Goal: Information Seeking & Learning: Understand process/instructions

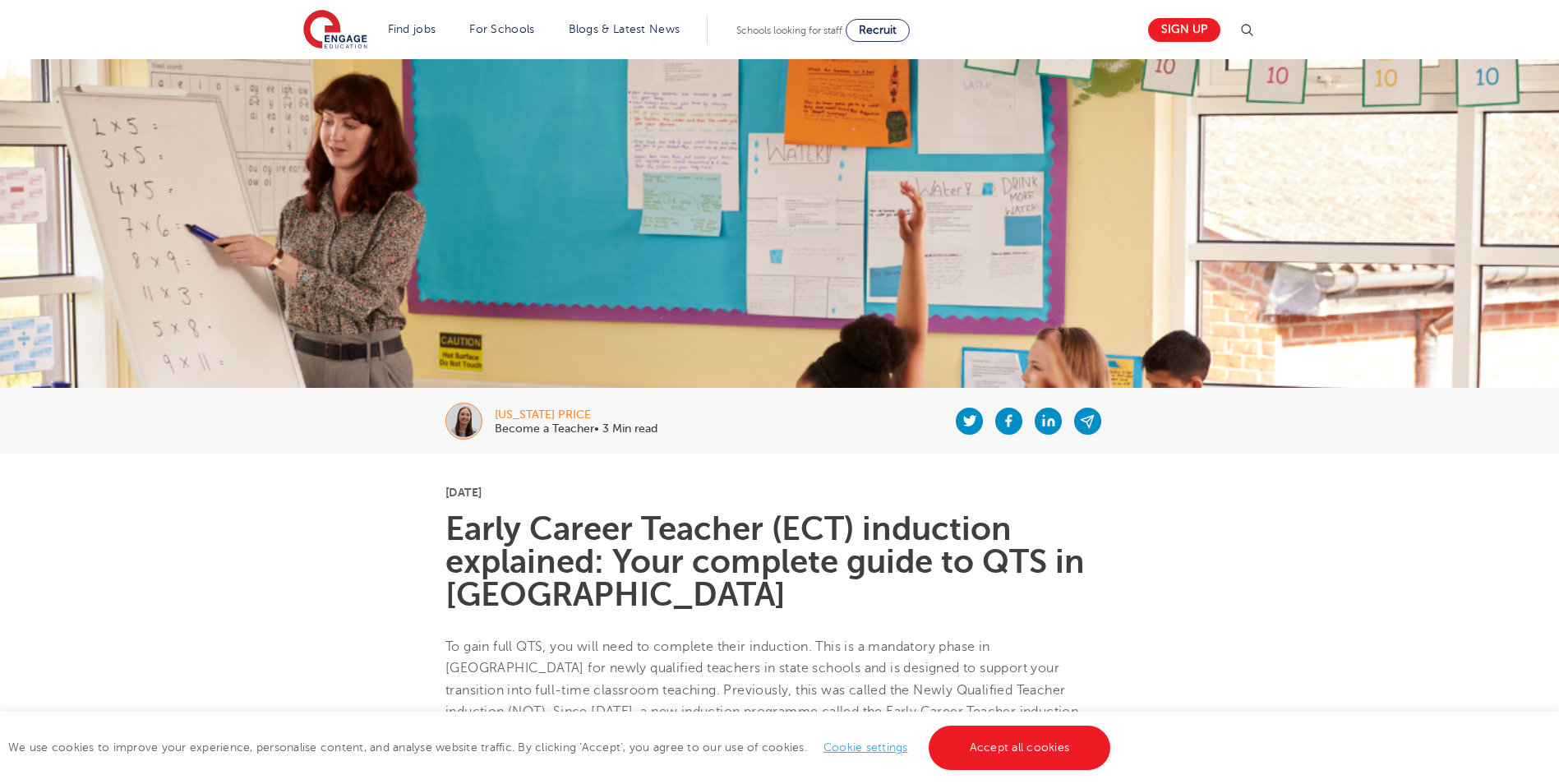
scroll to position [1706, 0]
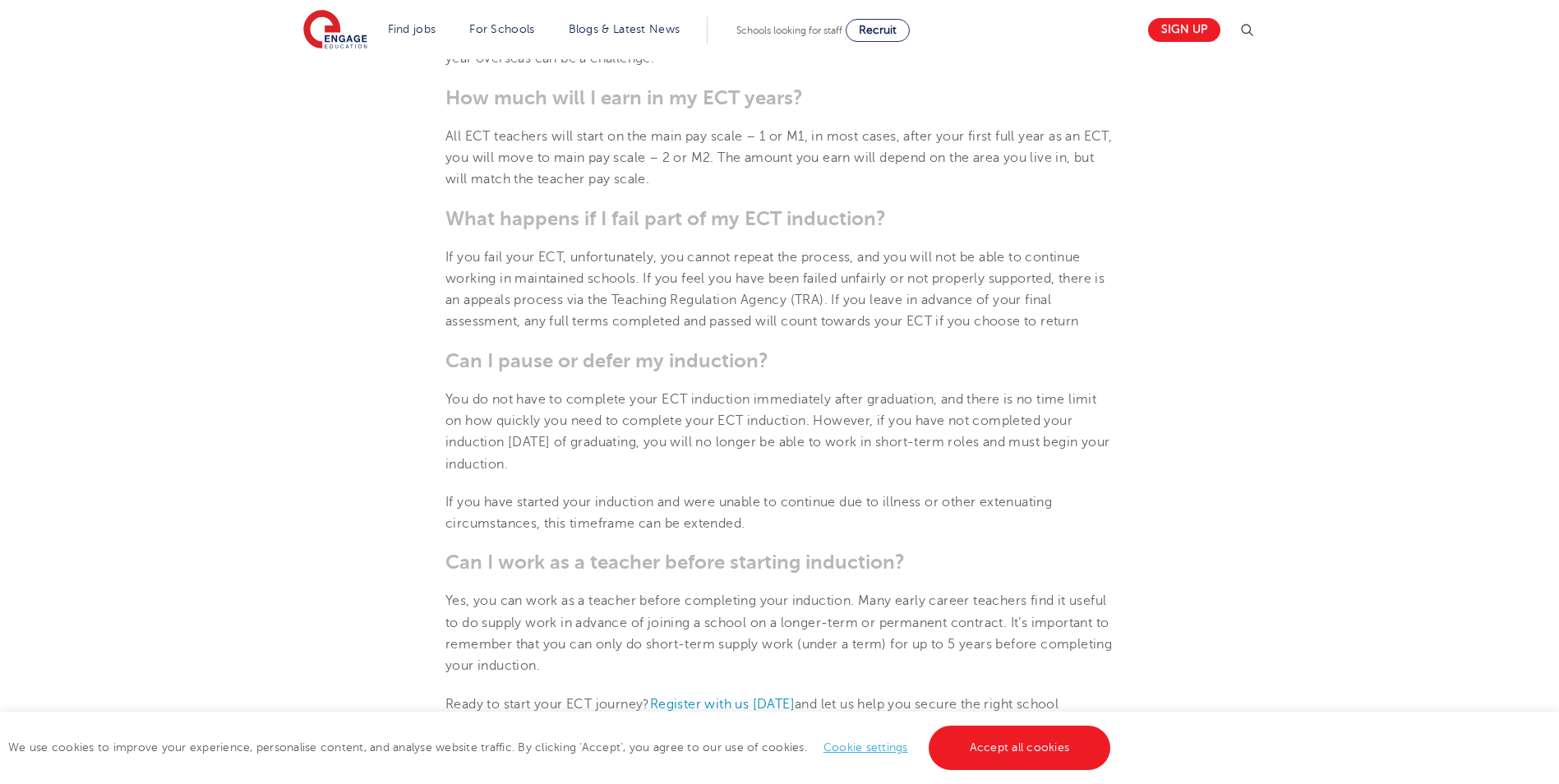
drag, startPoint x: 438, startPoint y: 438, endPoint x: 1084, endPoint y: 459, distance: 646.3
click at [764, 559] on b "Can I work as a teacher before starting induction?" at bounding box center [675, 562] width 459 height 23
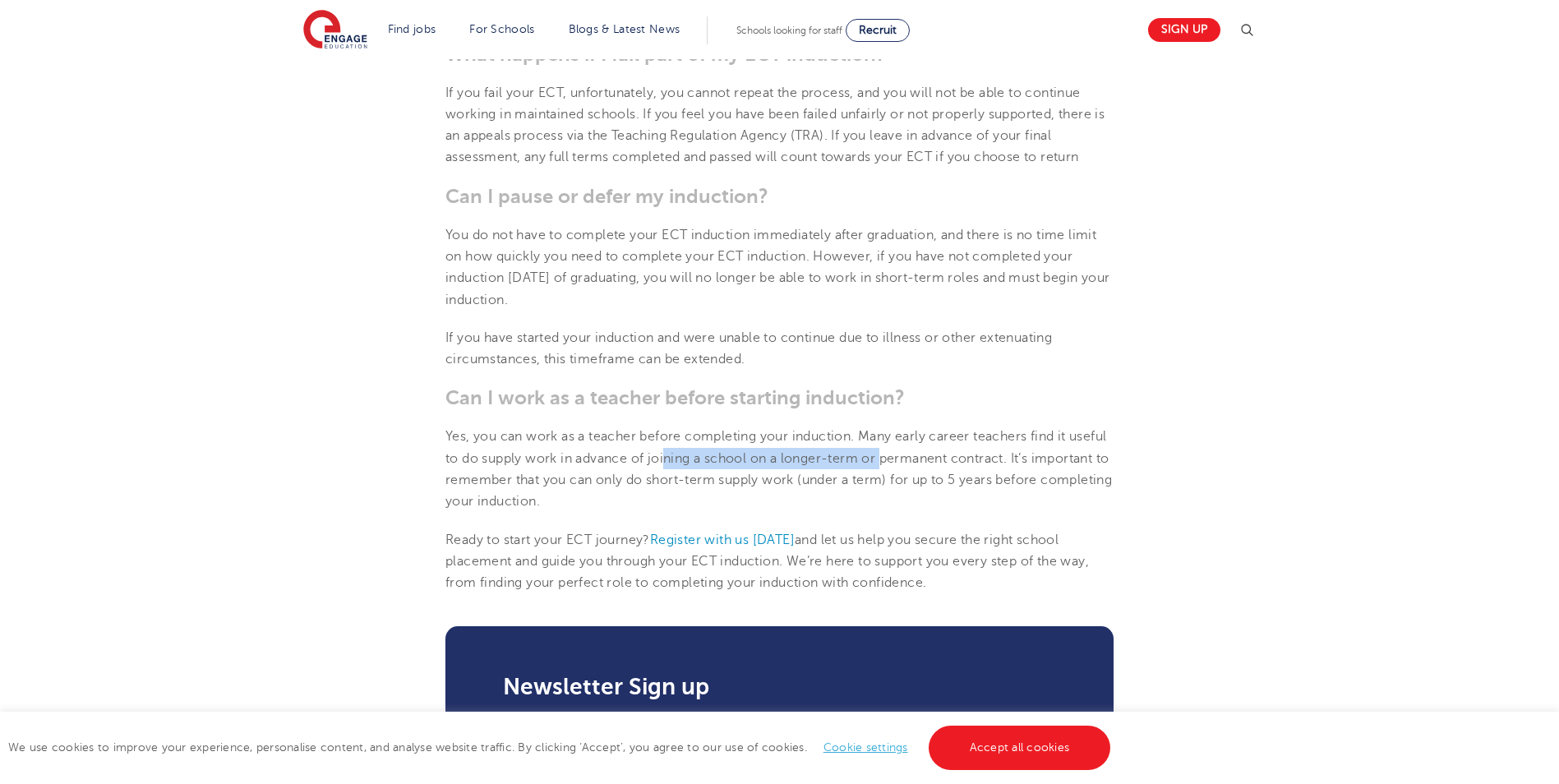
drag, startPoint x: 884, startPoint y: 465, endPoint x: 926, endPoint y: 462, distance: 42.1
click at [926, 462] on span "Yes, you can work as a teacher before completing your induction. Many early car…" at bounding box center [779, 468] width 667 height 80
drag, startPoint x: 926, startPoint y: 462, endPoint x: 1122, endPoint y: 456, distance: 196.1
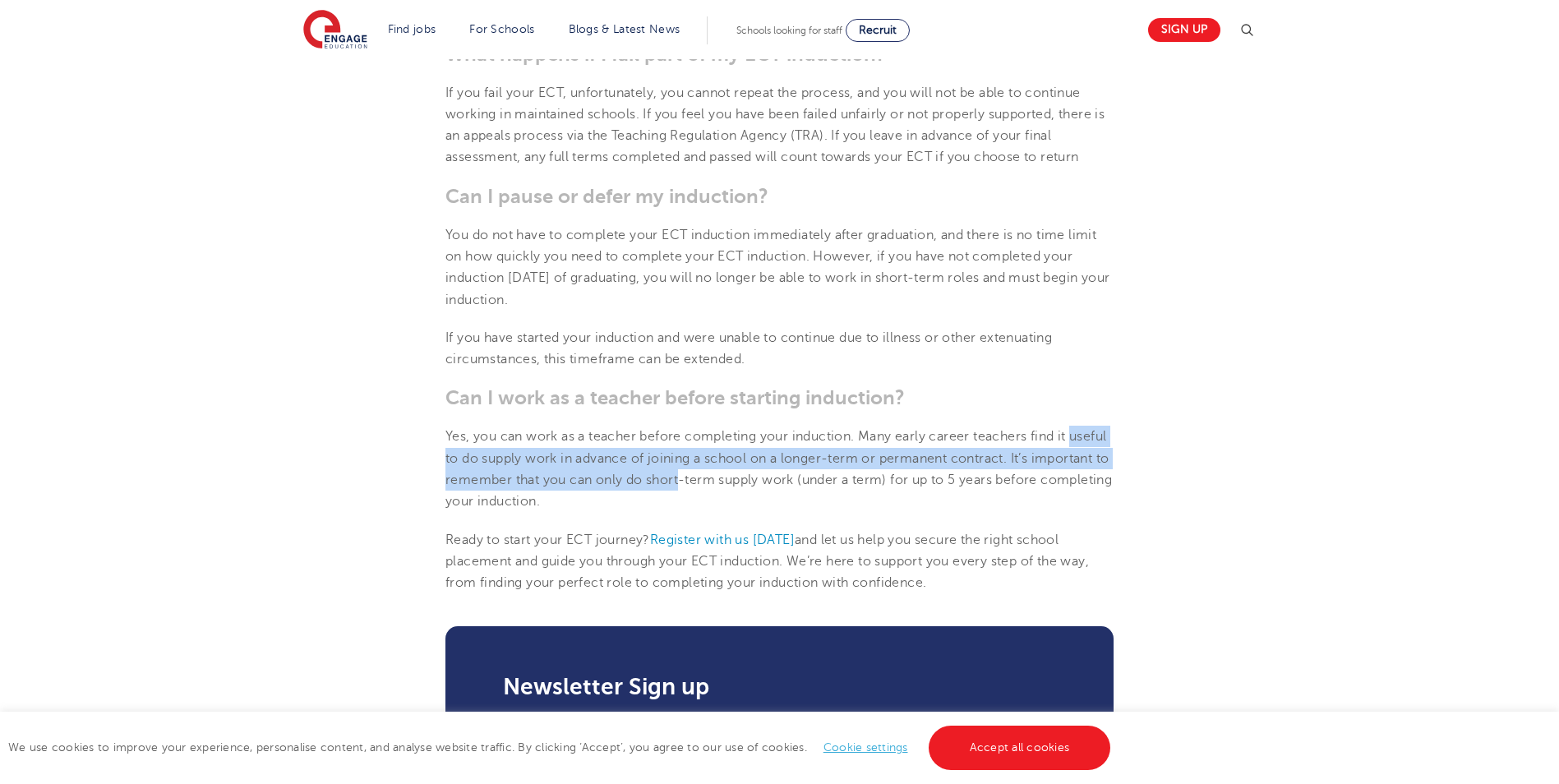
drag, startPoint x: 447, startPoint y: 456, endPoint x: 763, endPoint y: 469, distance: 316.3
click at [763, 469] on p "Yes, you can work as a teacher before completing your induction. Many early car…" at bounding box center [780, 469] width 668 height 86
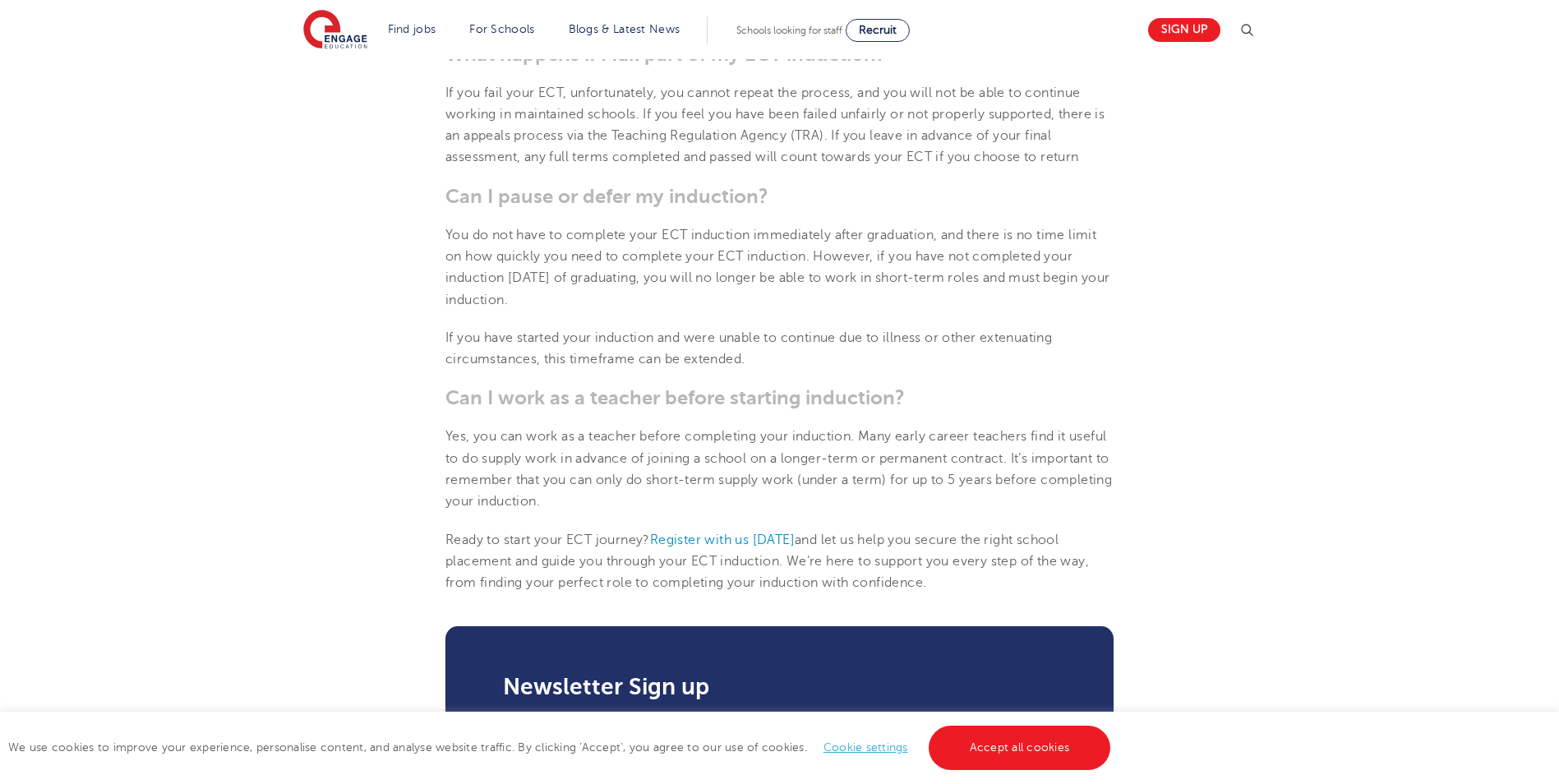
drag, startPoint x: 763, startPoint y: 469, endPoint x: 936, endPoint y: 496, distance: 175.1
click at [936, 496] on p "Yes, you can work as a teacher before completing your induction. Many early car…" at bounding box center [780, 469] width 668 height 86
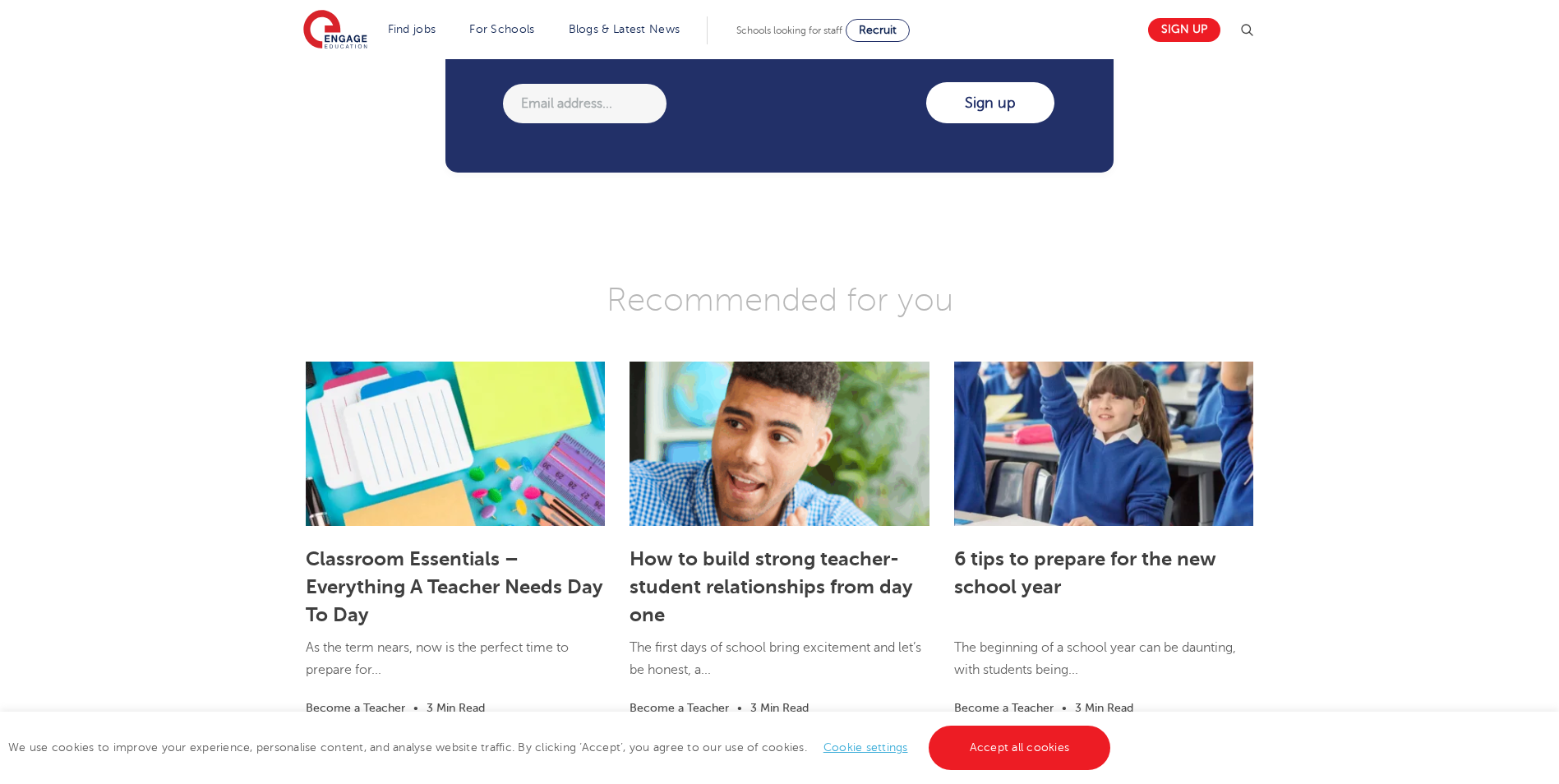
scroll to position [2857, 0]
